Goal: Task Accomplishment & Management: Complete application form

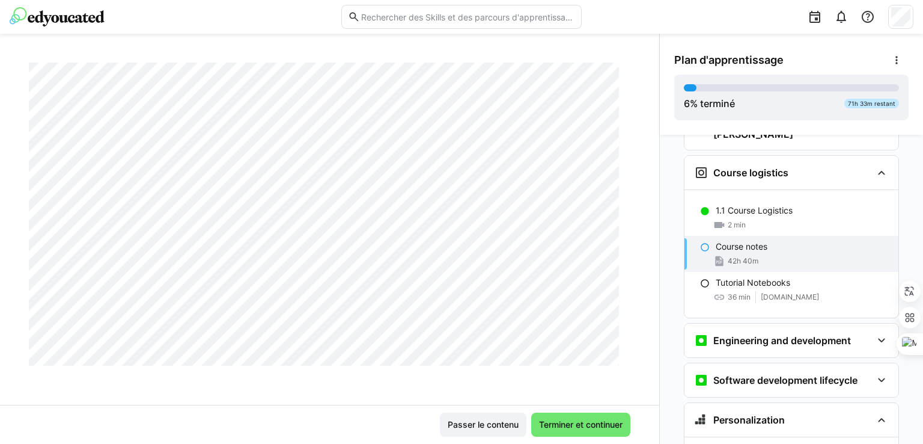
scroll to position [18868, 0]
click at [542, 422] on span "Terminer et continuer" at bounding box center [580, 424] width 87 height 12
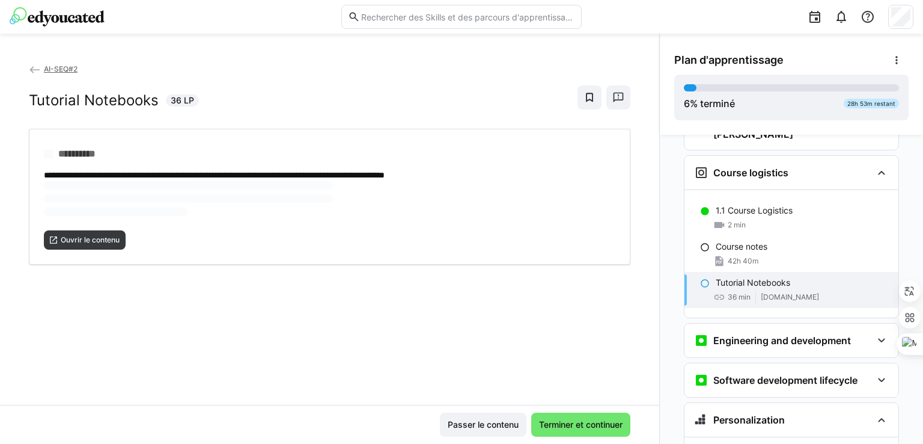
scroll to position [0, 0]
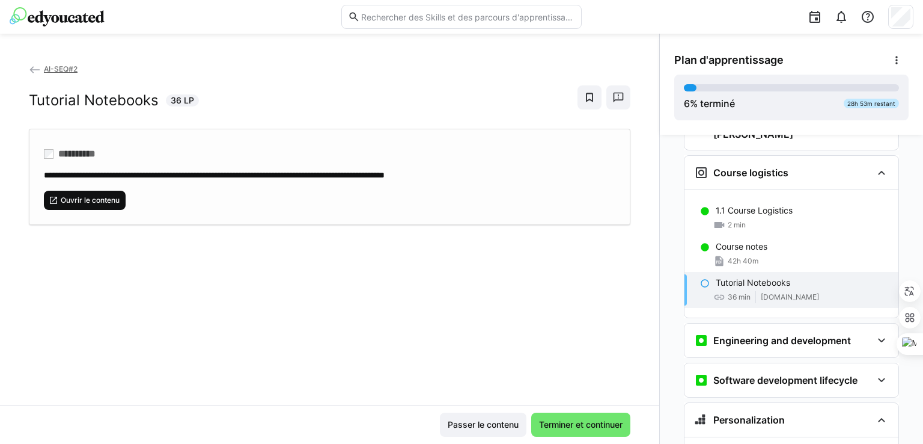
click at [80, 197] on span "Ouvrir le contenu" at bounding box center [90, 200] width 61 height 10
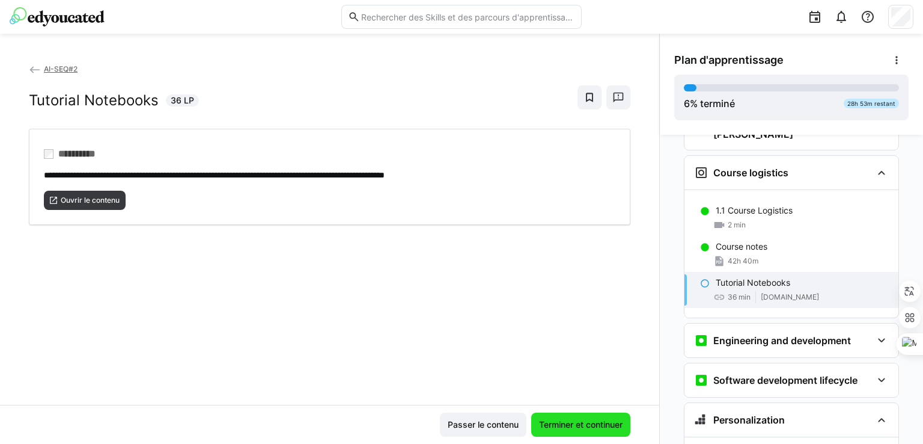
click at [599, 421] on span "Terminer et continuer" at bounding box center [580, 424] width 87 height 12
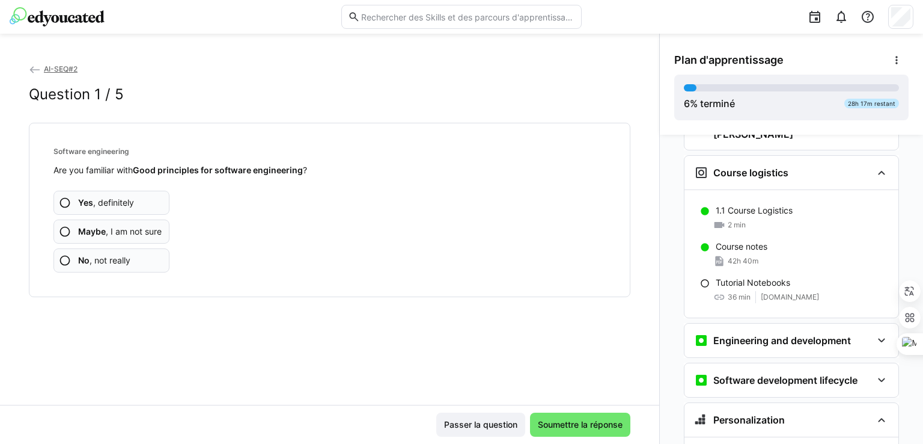
scroll to position [296, 0]
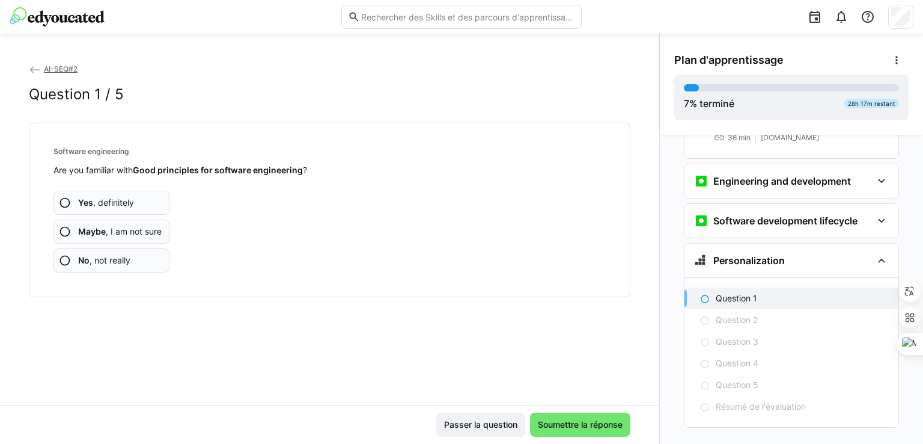
click at [131, 204] on span "Yes , definitely" at bounding box center [106, 203] width 56 height 12
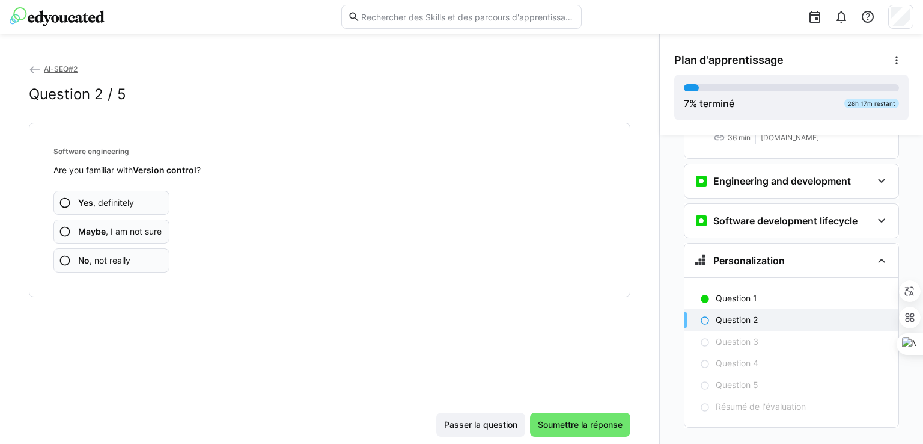
click at [114, 195] on app-assessment-question-radio "Yes , definitely" at bounding box center [112, 203] width 116 height 24
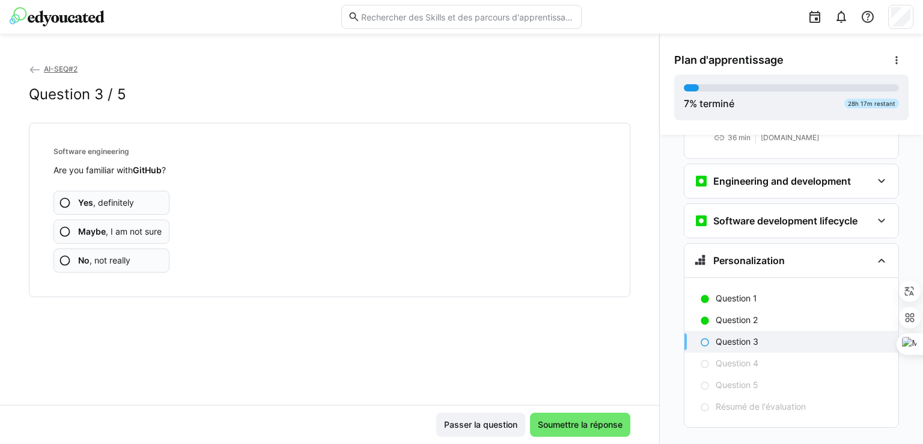
click at [122, 199] on span "Yes , definitely" at bounding box center [106, 203] width 56 height 12
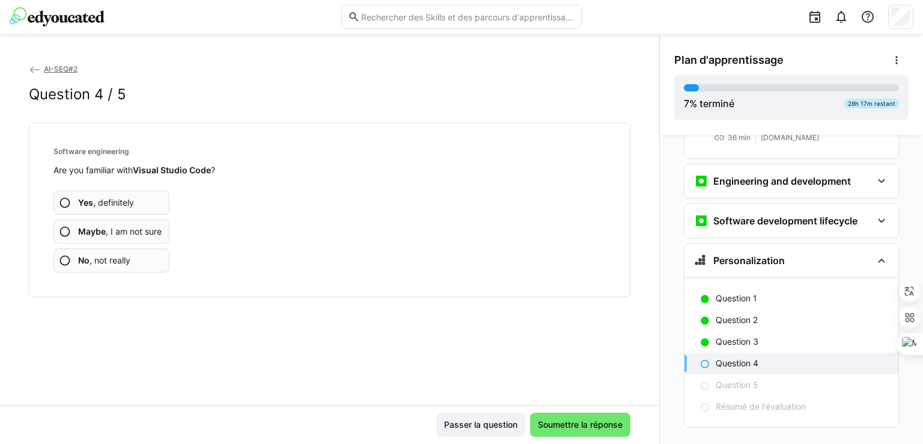
drag, startPoint x: 122, startPoint y: 200, endPoint x: 124, endPoint y: 193, distance: 6.9
click at [121, 200] on span "Yes , definitely" at bounding box center [106, 203] width 56 height 12
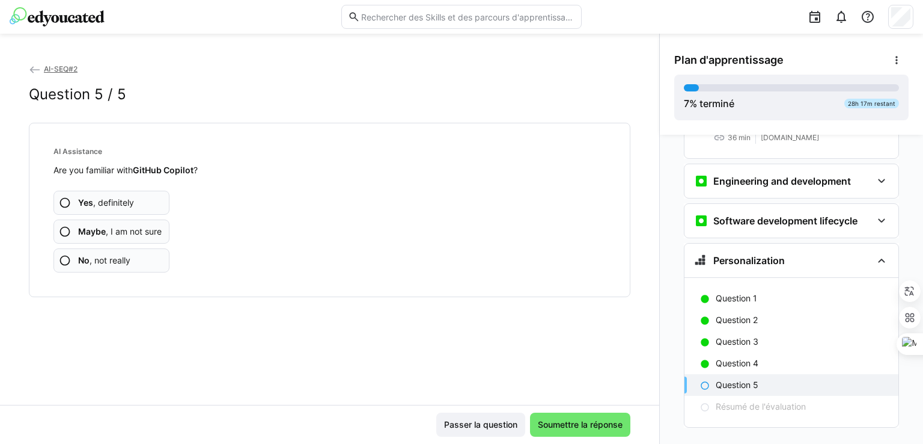
click at [125, 201] on span "Yes , definitely" at bounding box center [106, 203] width 56 height 12
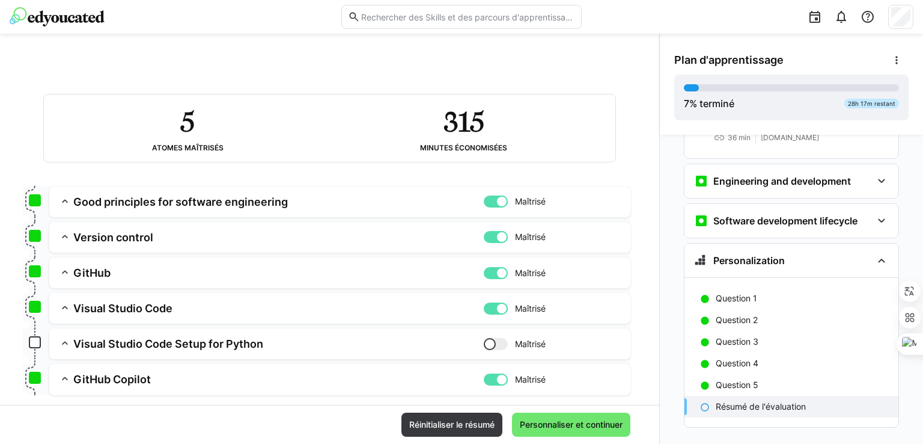
scroll to position [118, 0]
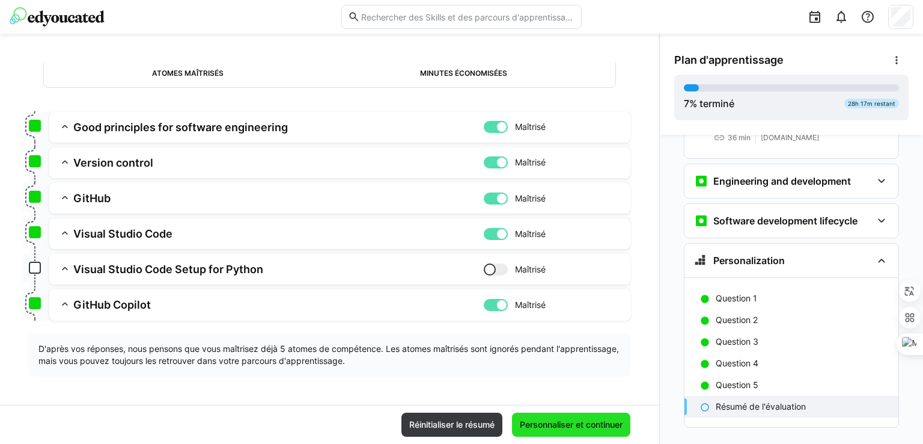
click at [560, 429] on span "Personnaliser et continuer" at bounding box center [571, 424] width 106 height 12
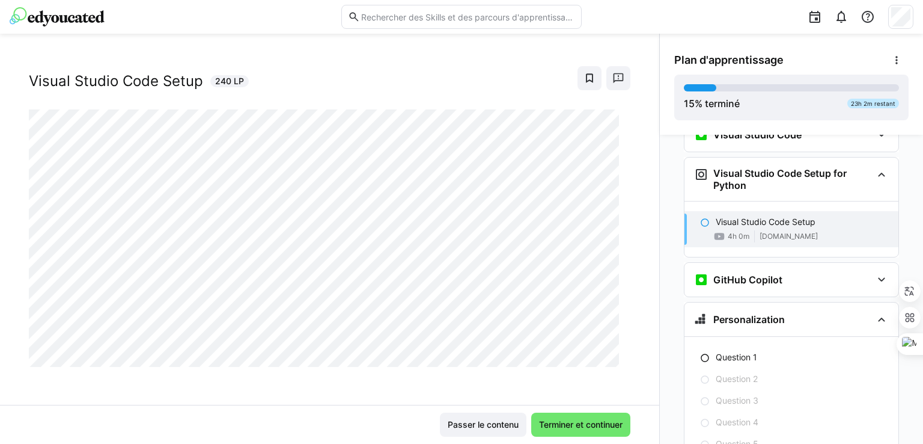
scroll to position [0, 0]
